Goal: Navigation & Orientation: Find specific page/section

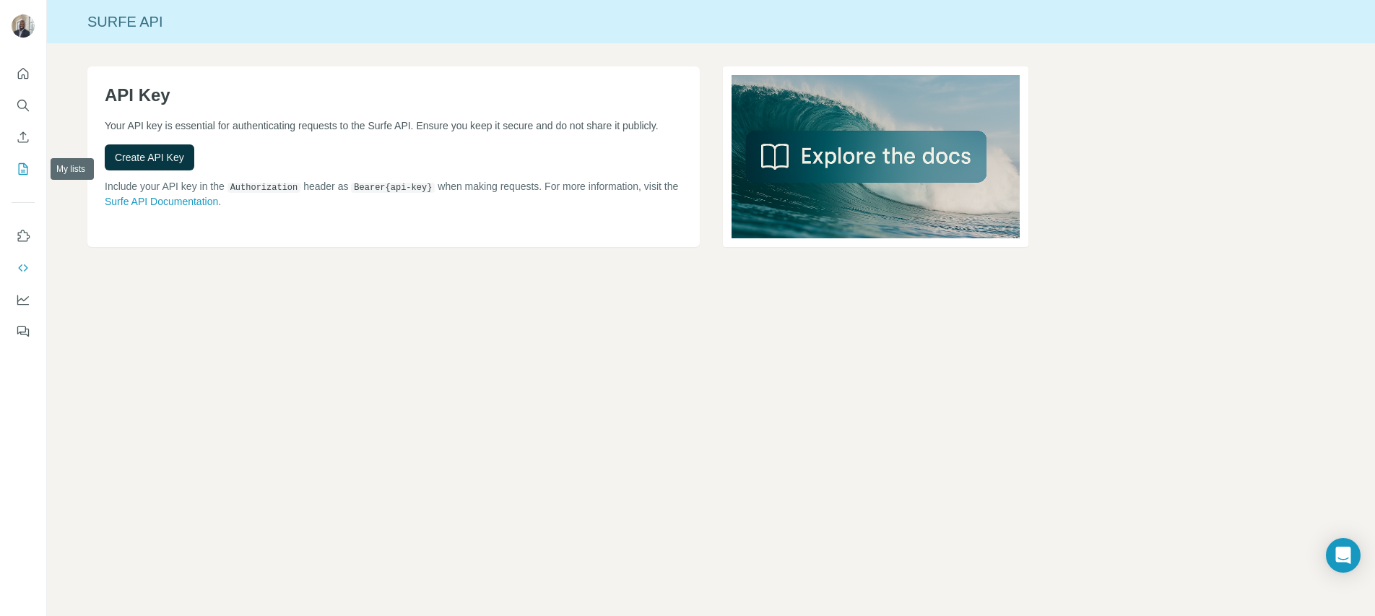
click at [29, 156] on button "My lists" at bounding box center [23, 169] width 23 height 26
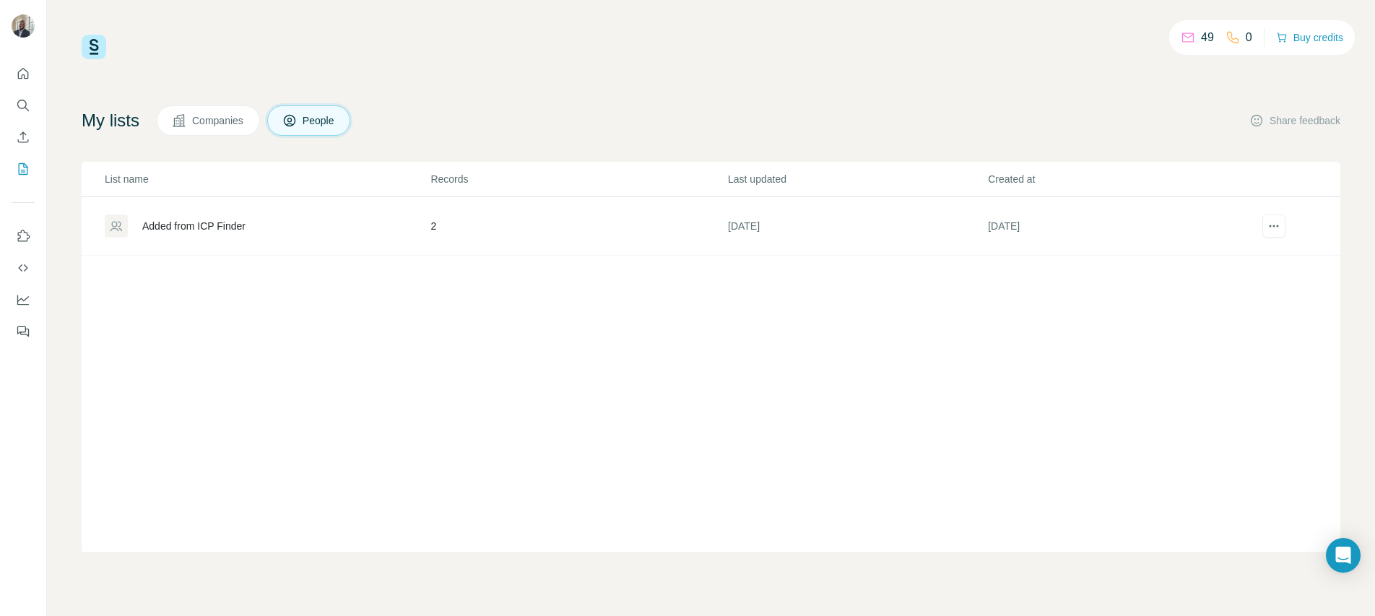
click at [203, 127] on span "Companies" at bounding box center [218, 120] width 53 height 14
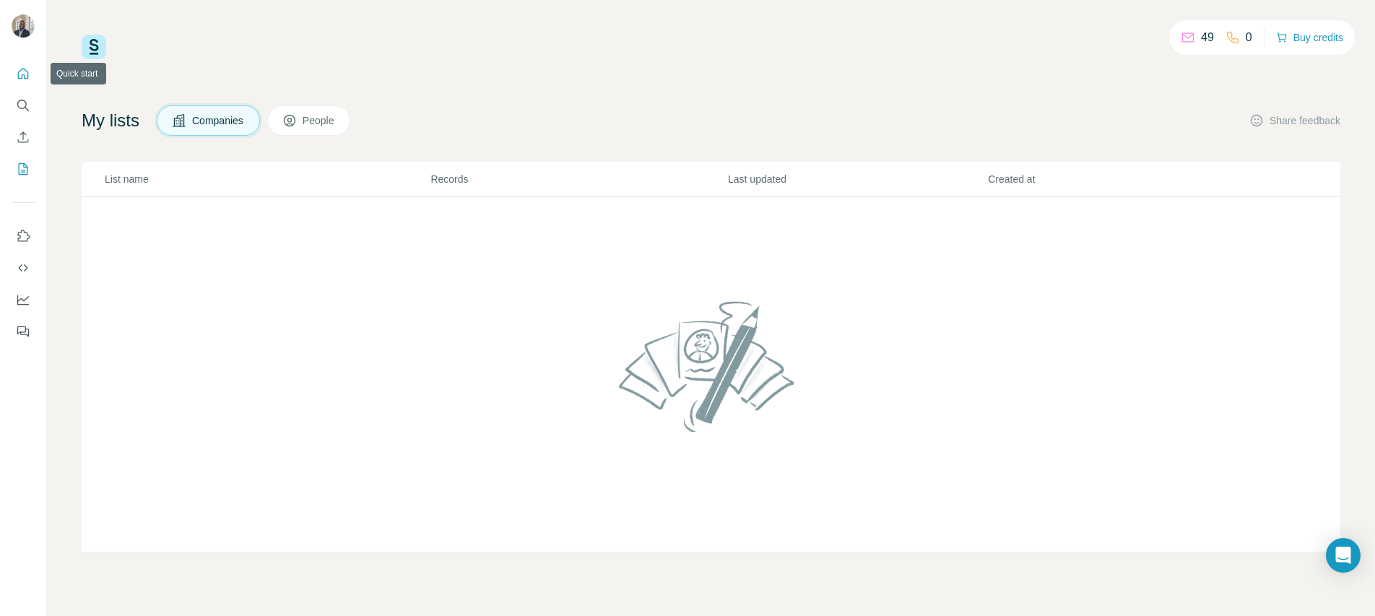
click at [22, 64] on button "Quick start" at bounding box center [23, 74] width 23 height 26
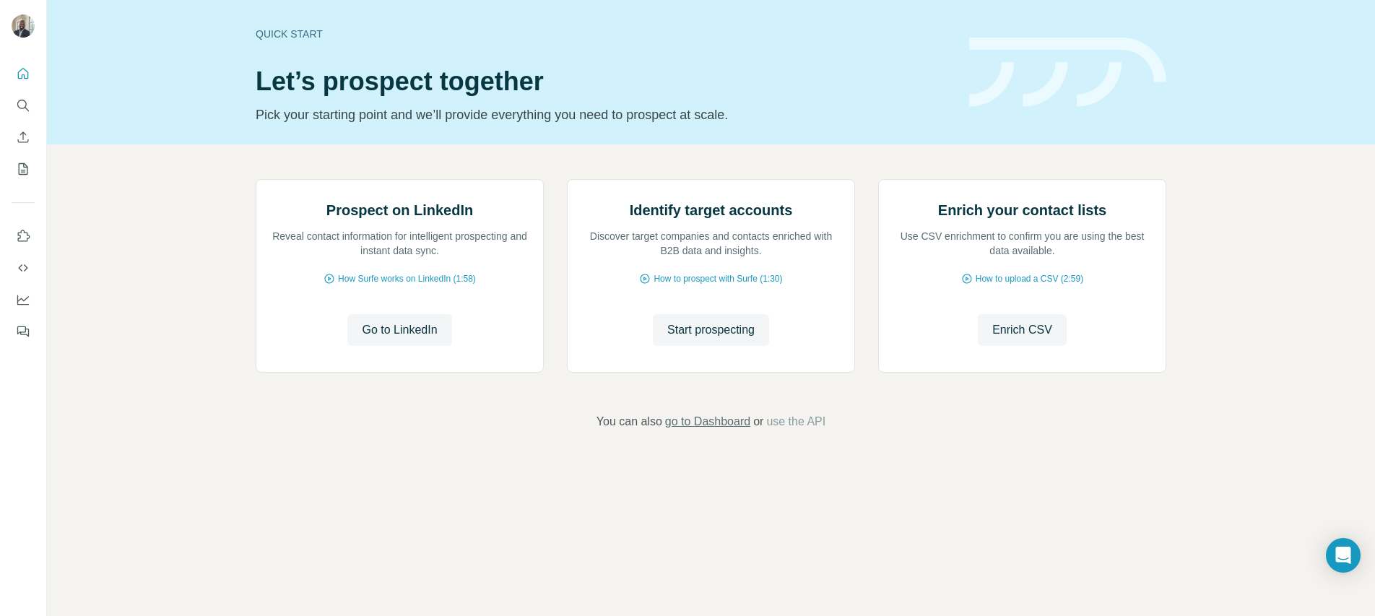
click at [705, 465] on div "Prospect on LinkedIn Reveal contact information for intelligent prospecting and…" at bounding box center [711, 304] width 1328 height 321
click at [710, 430] on span "go to Dashboard" at bounding box center [707, 421] width 85 height 17
